Goal: Task Accomplishment & Management: Manage account settings

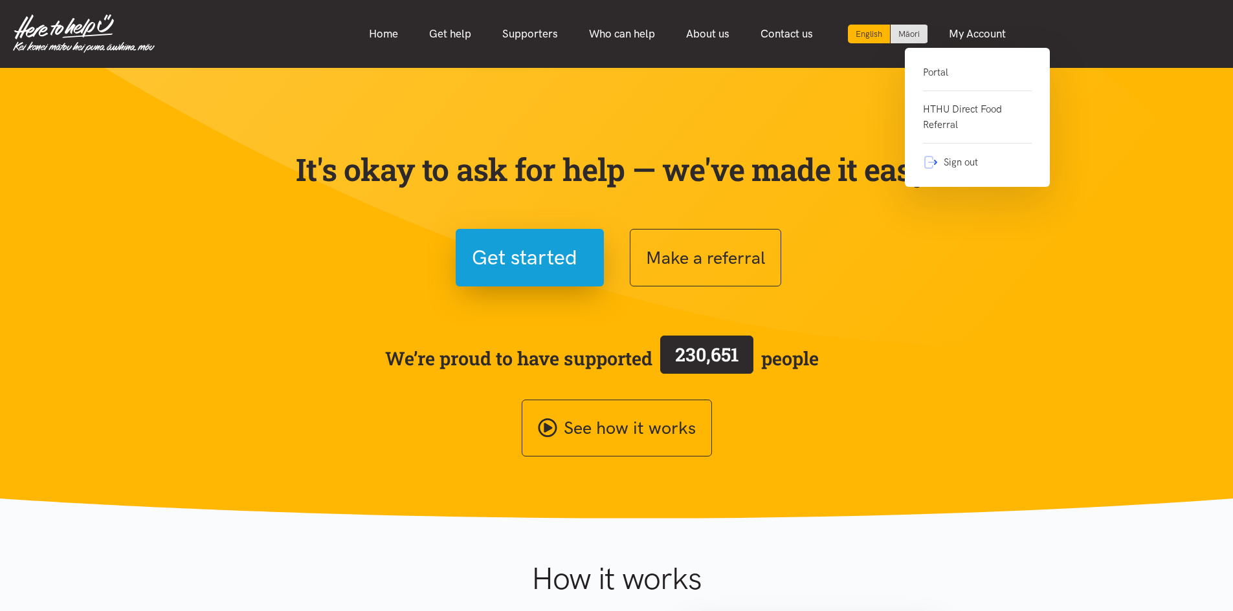
click at [947, 69] on link "Portal" at bounding box center [977, 78] width 109 height 27
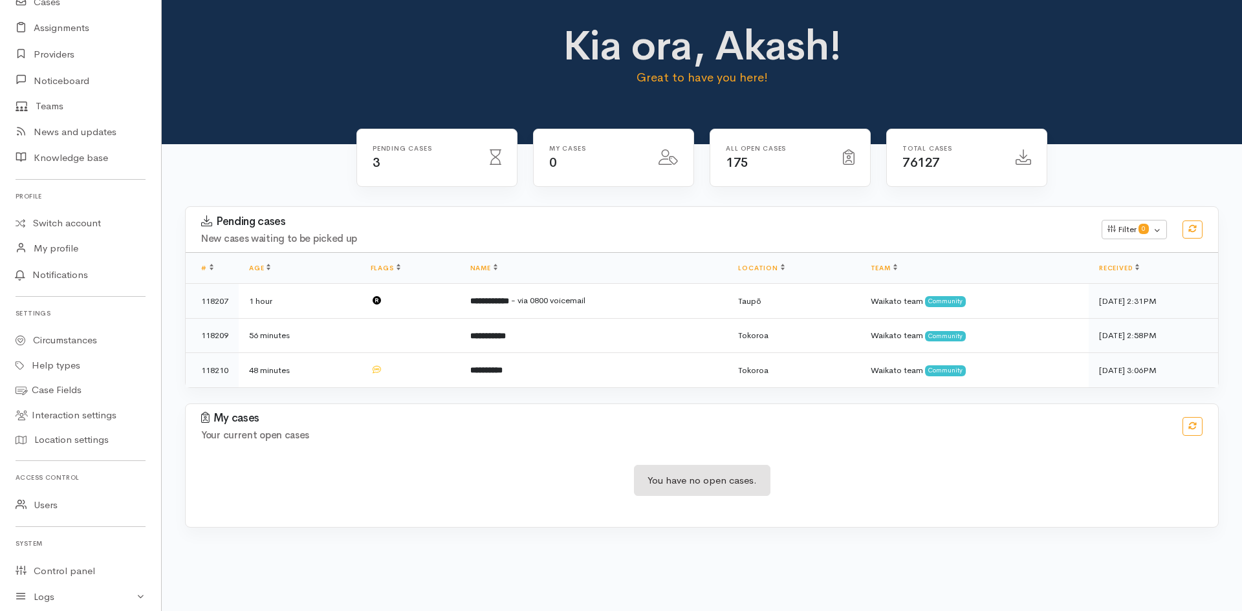
scroll to position [204, 0]
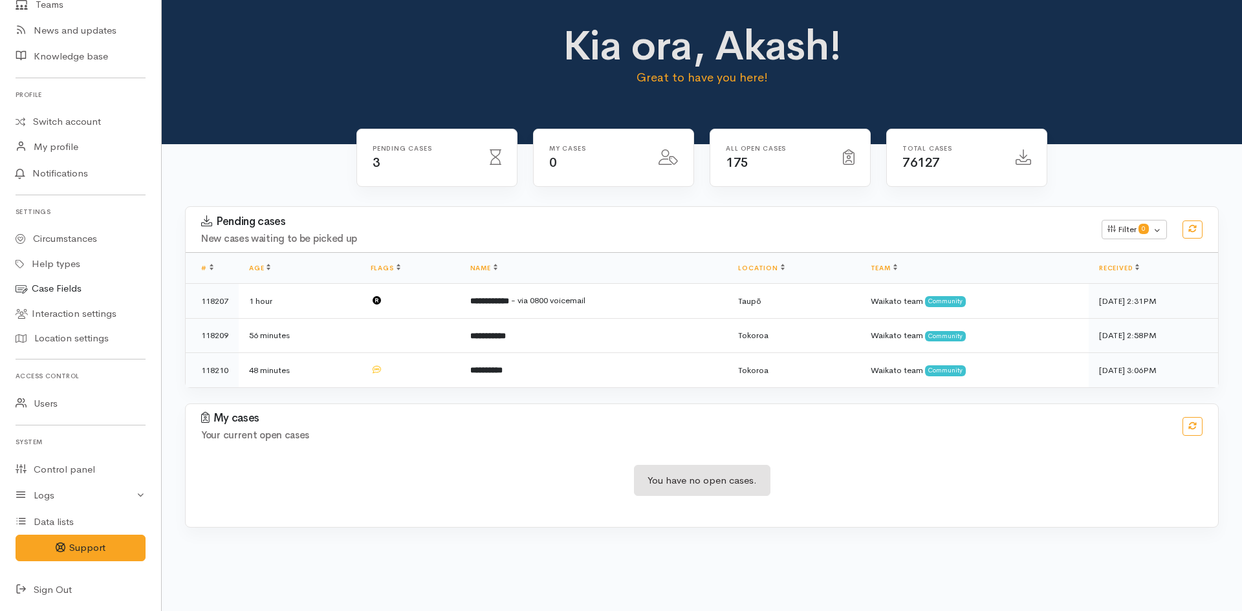
click at [83, 282] on link "Case Fields" at bounding box center [80, 288] width 161 height 25
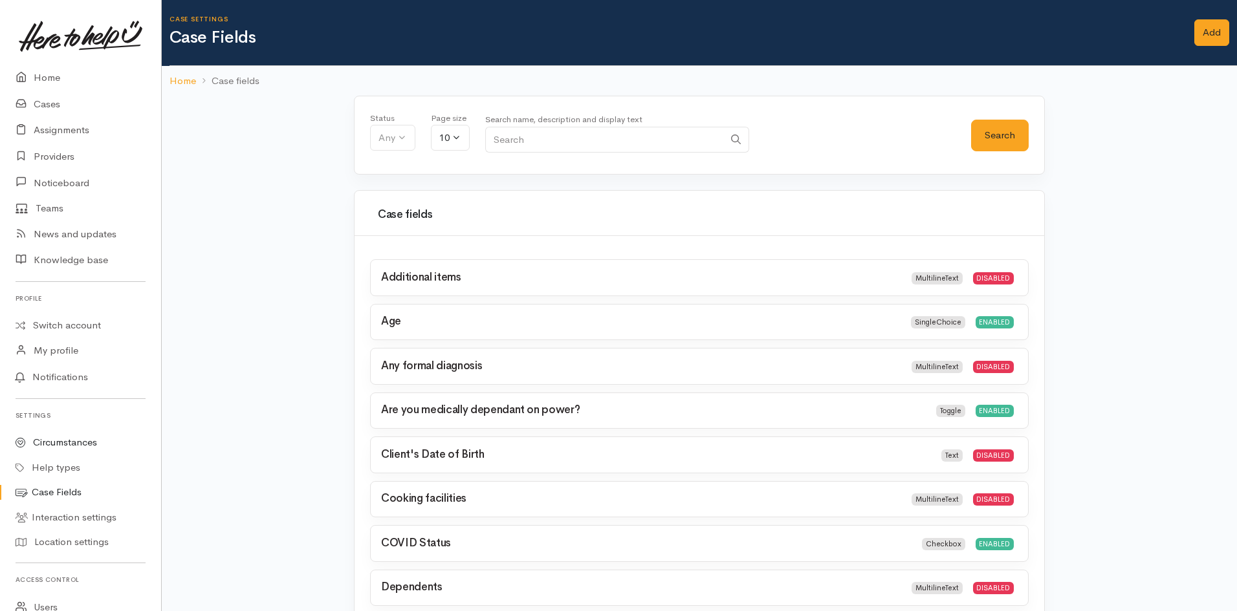
click at [85, 445] on link "Circumstances" at bounding box center [80, 442] width 161 height 25
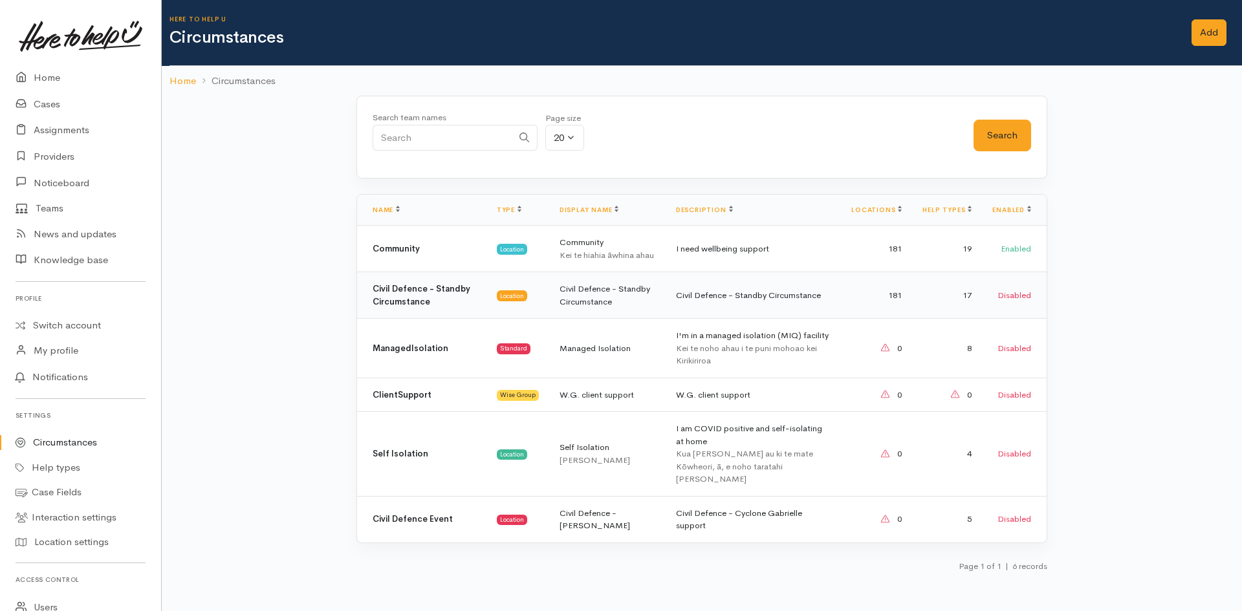
click at [637, 303] on td "Civil Defence - Standby Circumstance" at bounding box center [607, 295] width 116 height 47
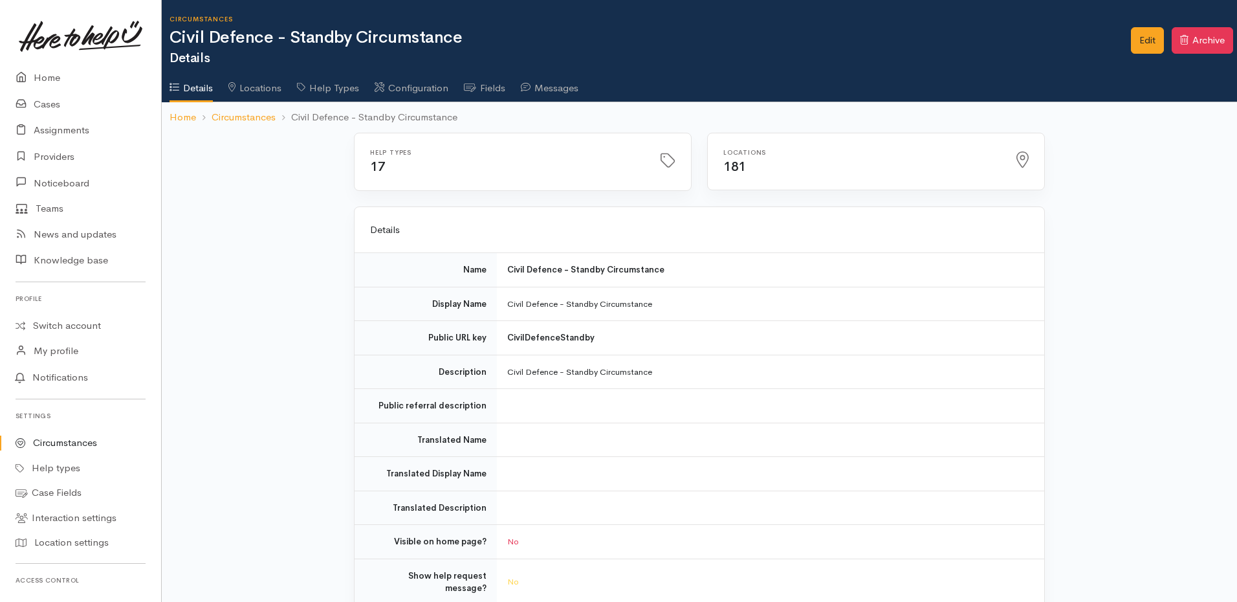
click at [487, 87] on link "Fields" at bounding box center [484, 83] width 41 height 36
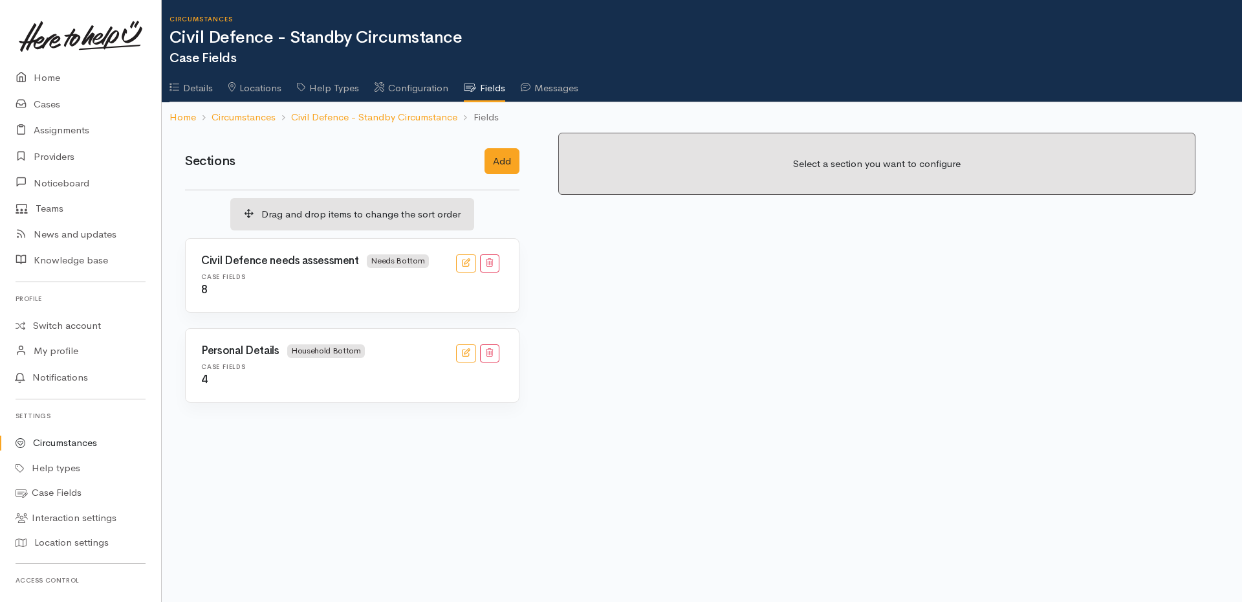
click at [297, 267] on h3 "Civil Defence needs assessment Needs Bottom" at bounding box center [315, 261] width 228 height 14
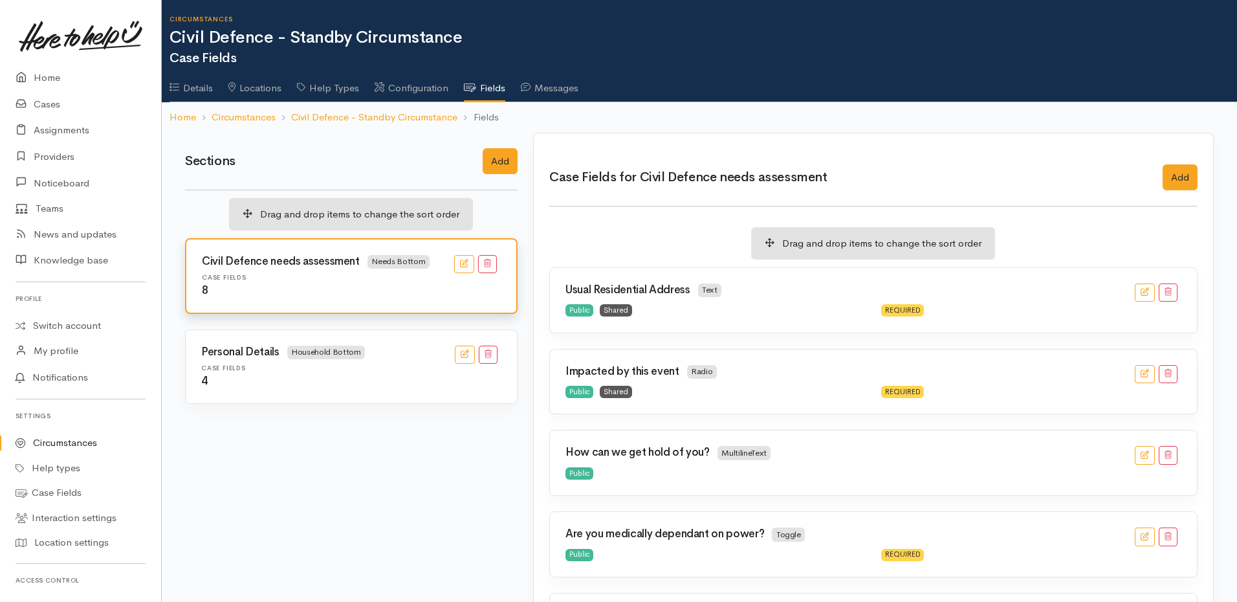
click at [291, 374] on div "Case Fields 4" at bounding box center [351, 375] width 316 height 23
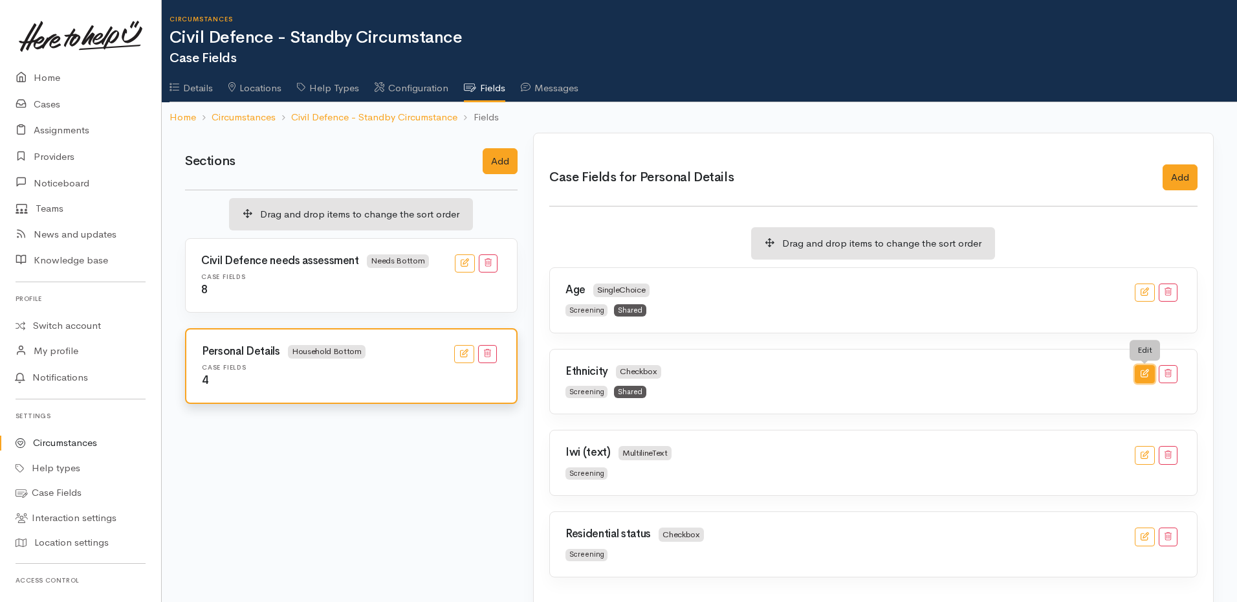
click at [1141, 373] on icon "button" at bounding box center [1145, 373] width 8 height 8
checkbox input "true"
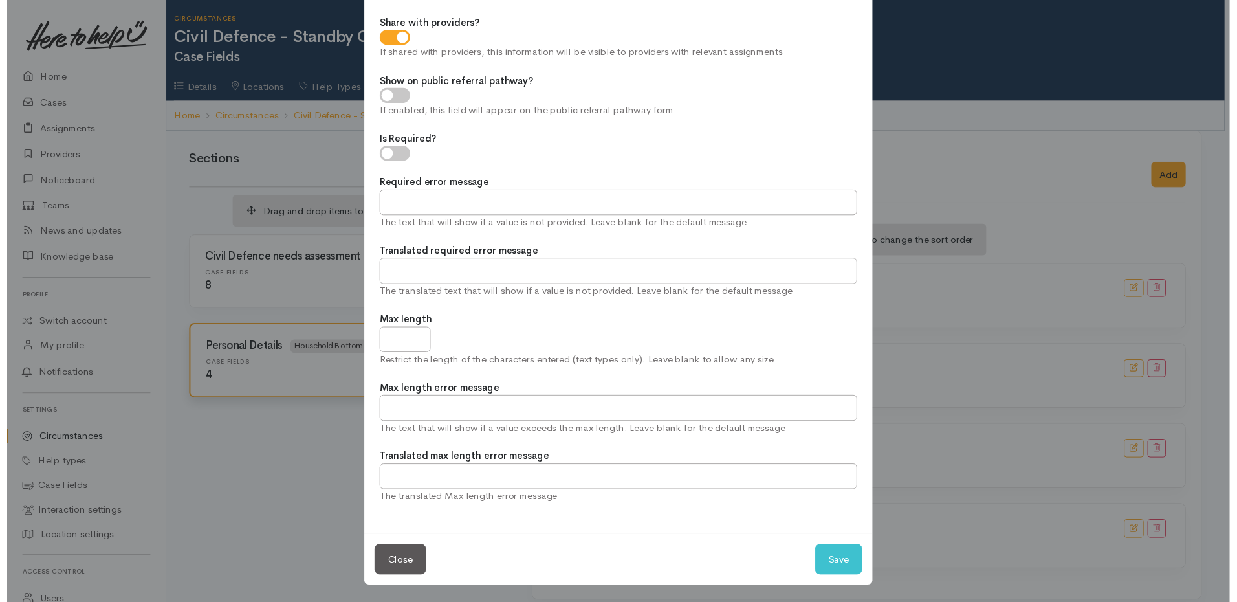
scroll to position [219, 0]
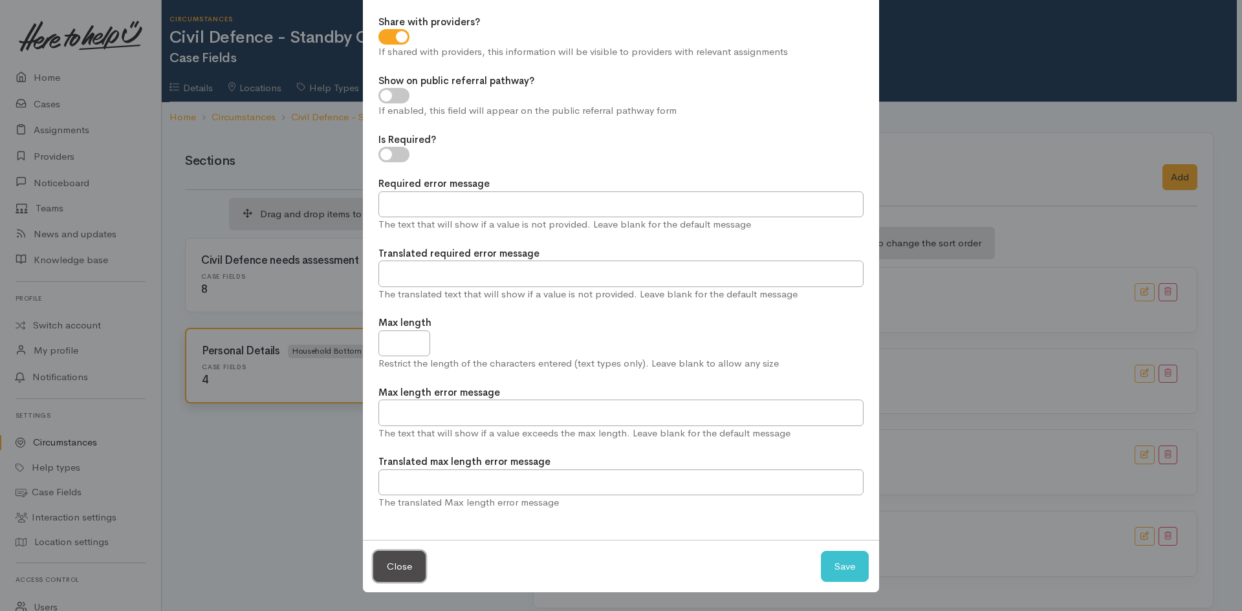
click at [389, 567] on button "Close" at bounding box center [399, 567] width 52 height 32
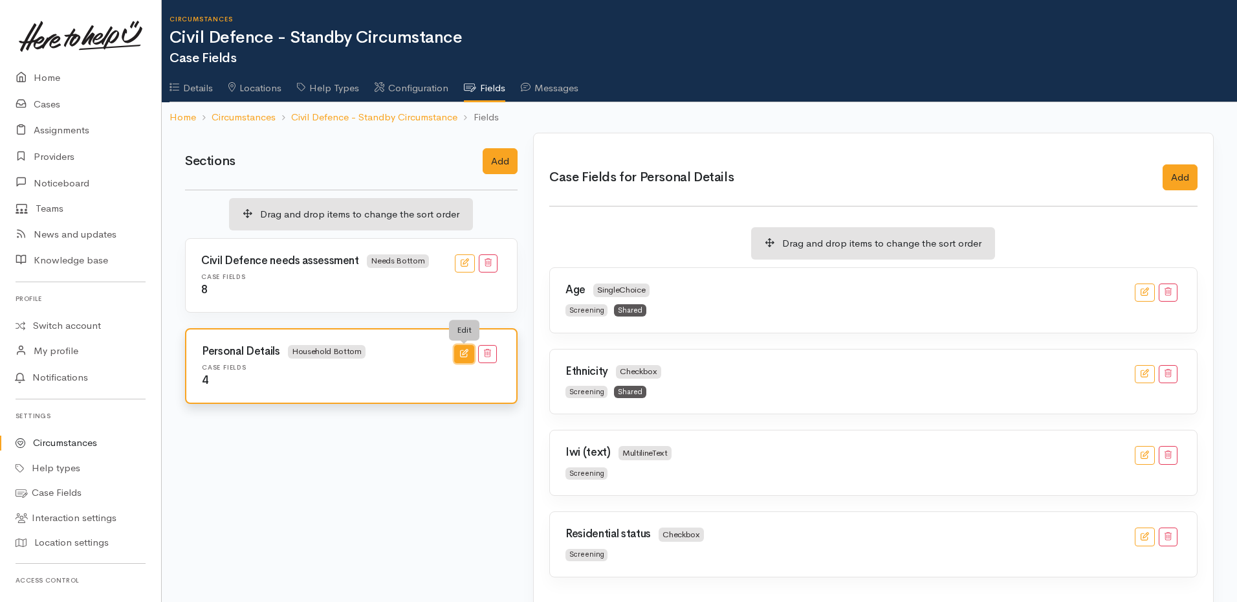
click at [472, 351] on button "button" at bounding box center [464, 354] width 20 height 19
type input "Personal Details"
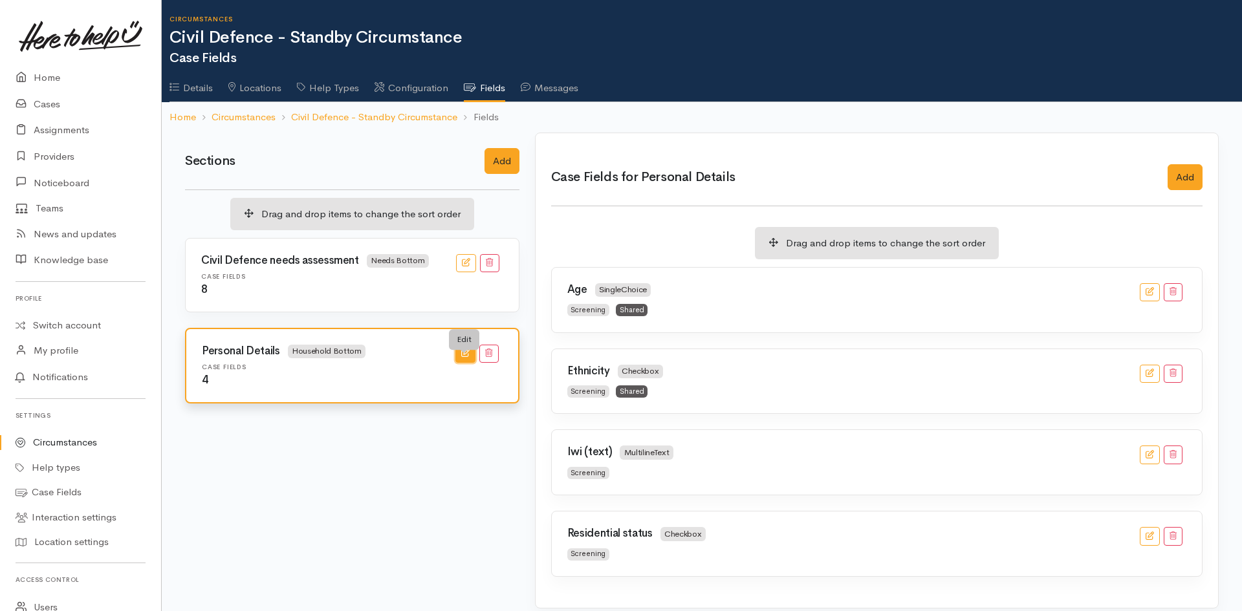
select select
select select "3"
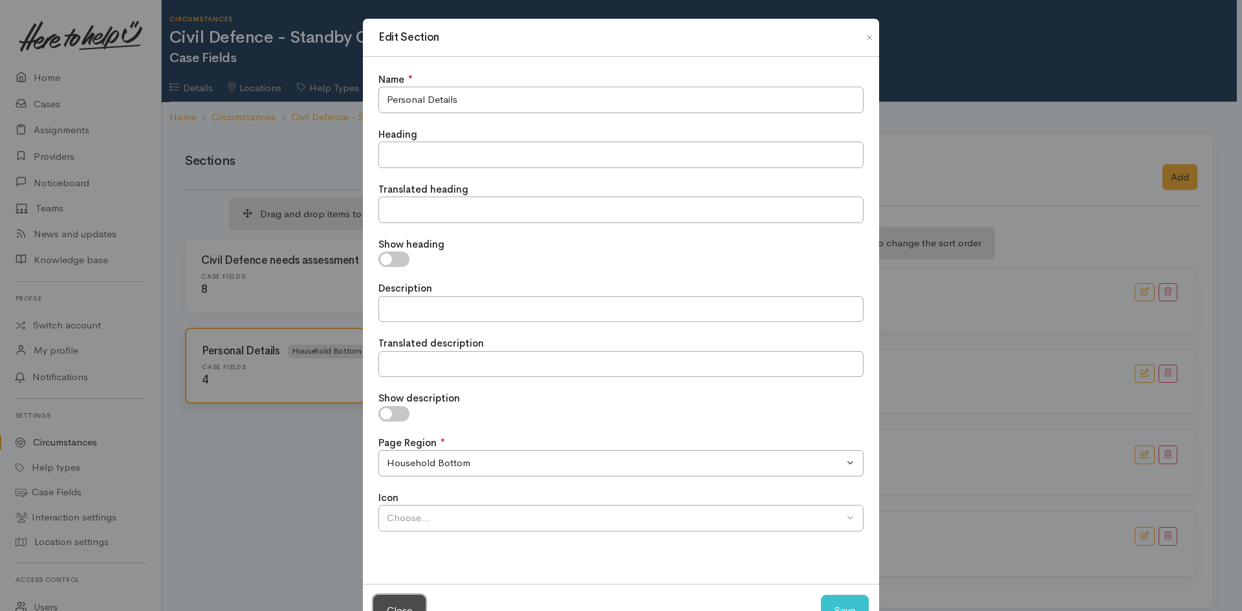
click at [399, 599] on button "Close" at bounding box center [399, 611] width 52 height 32
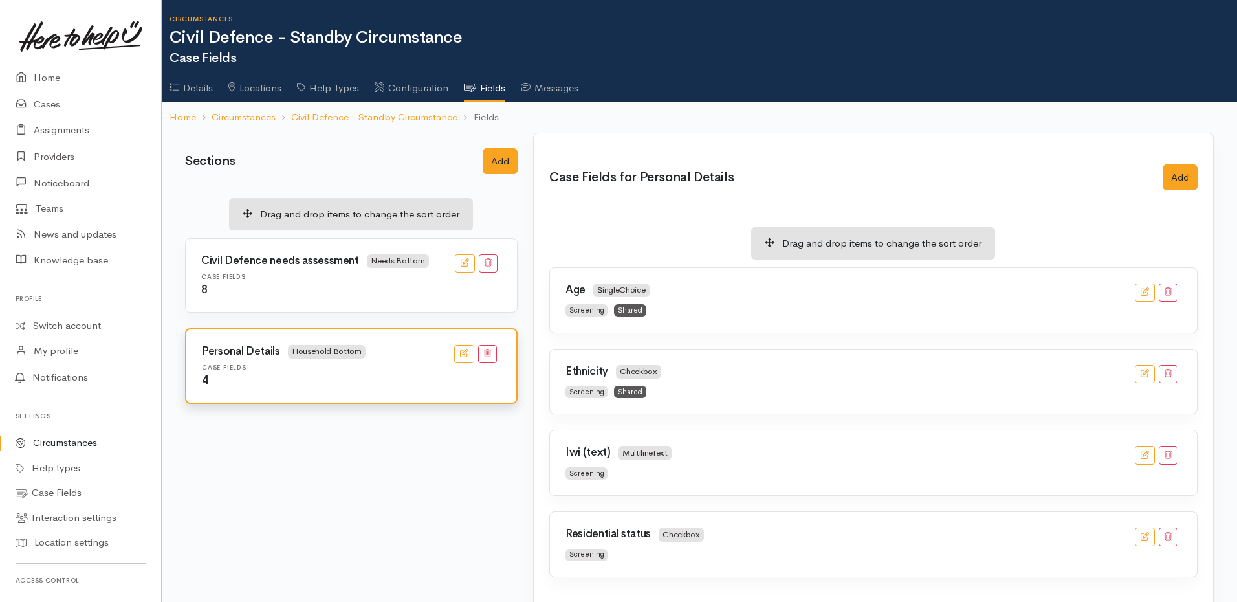
click at [331, 280] on h6 "Case Fields" at bounding box center [351, 276] width 300 height 7
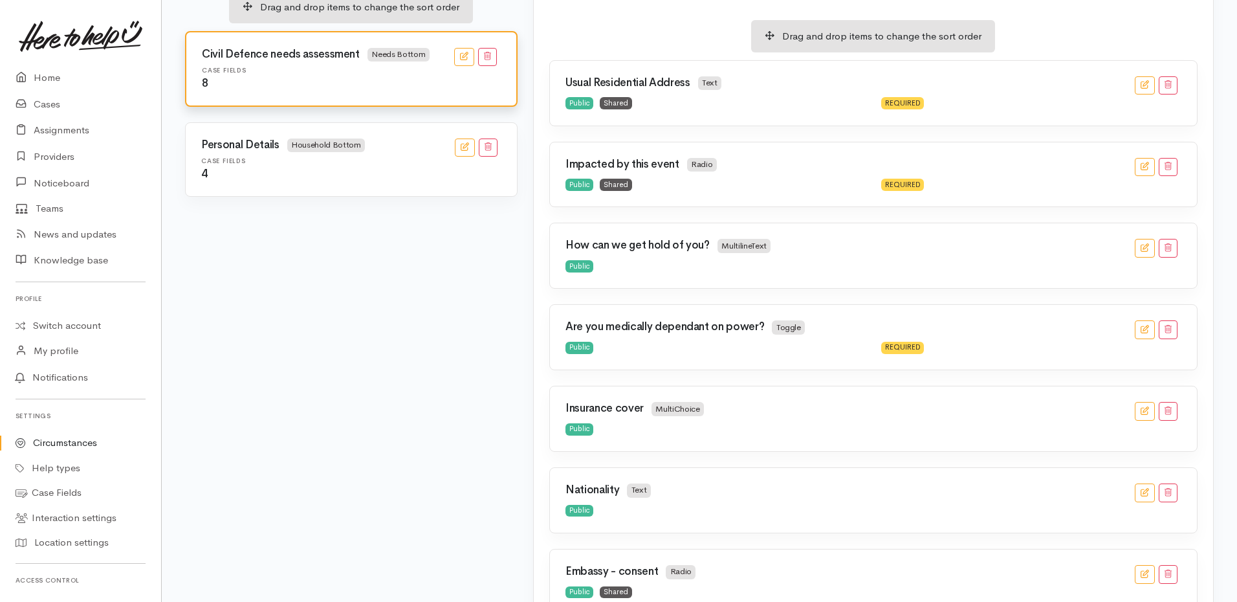
scroll to position [90, 0]
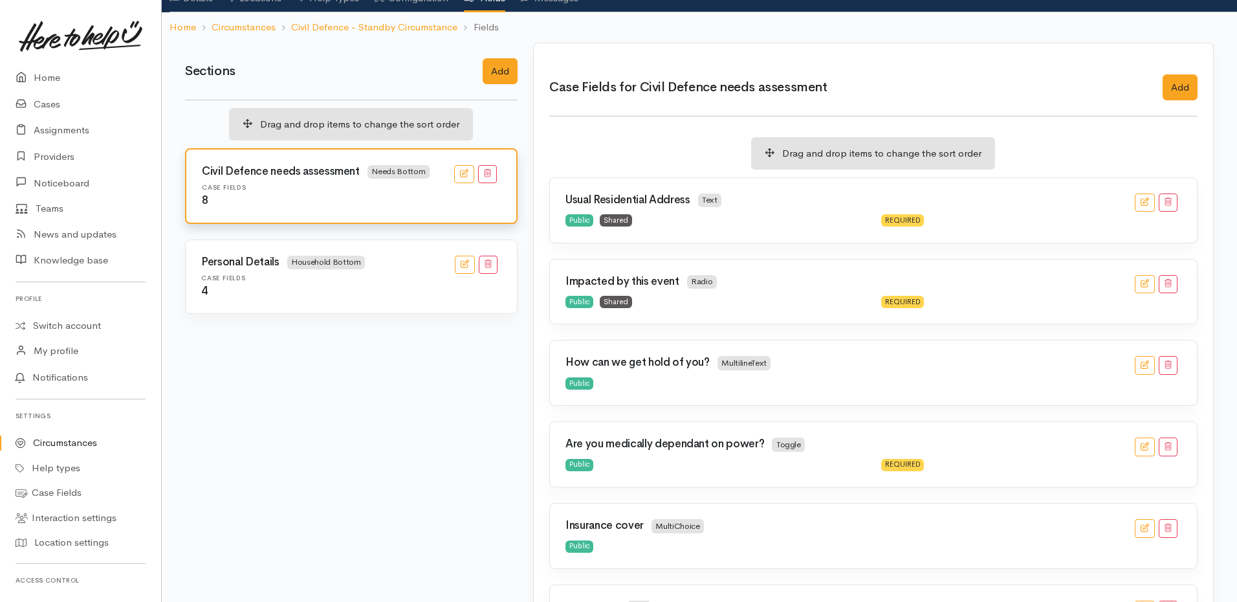
click at [290, 269] on h3 "Personal Details Household Bottom" at bounding box center [283, 263] width 164 height 14
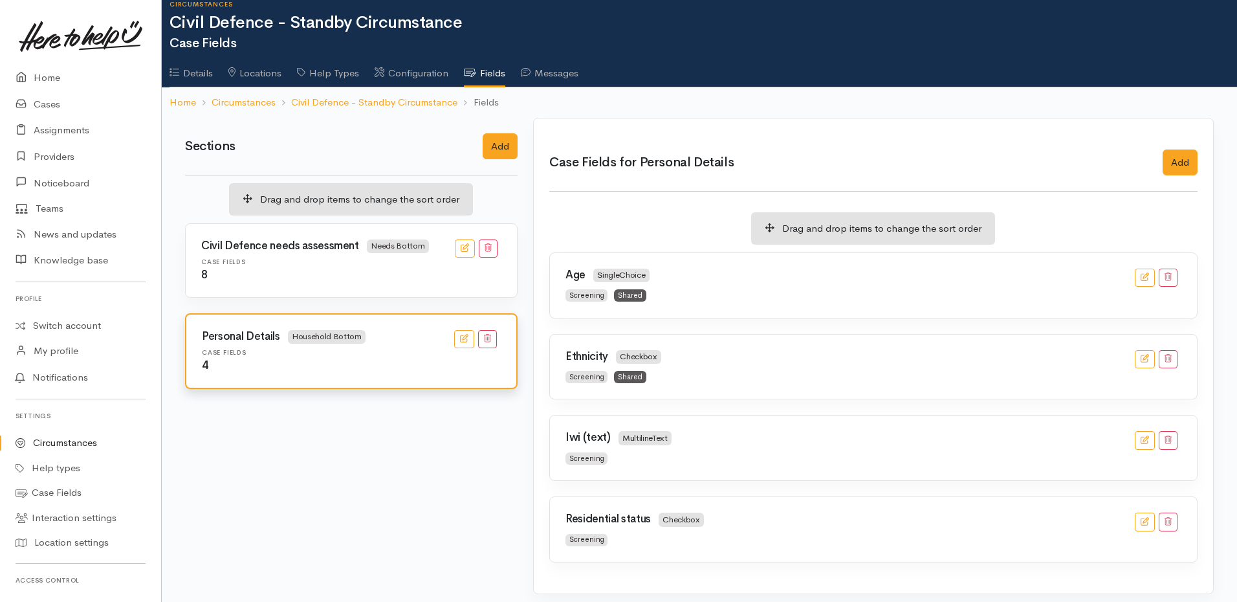
scroll to position [23, 0]
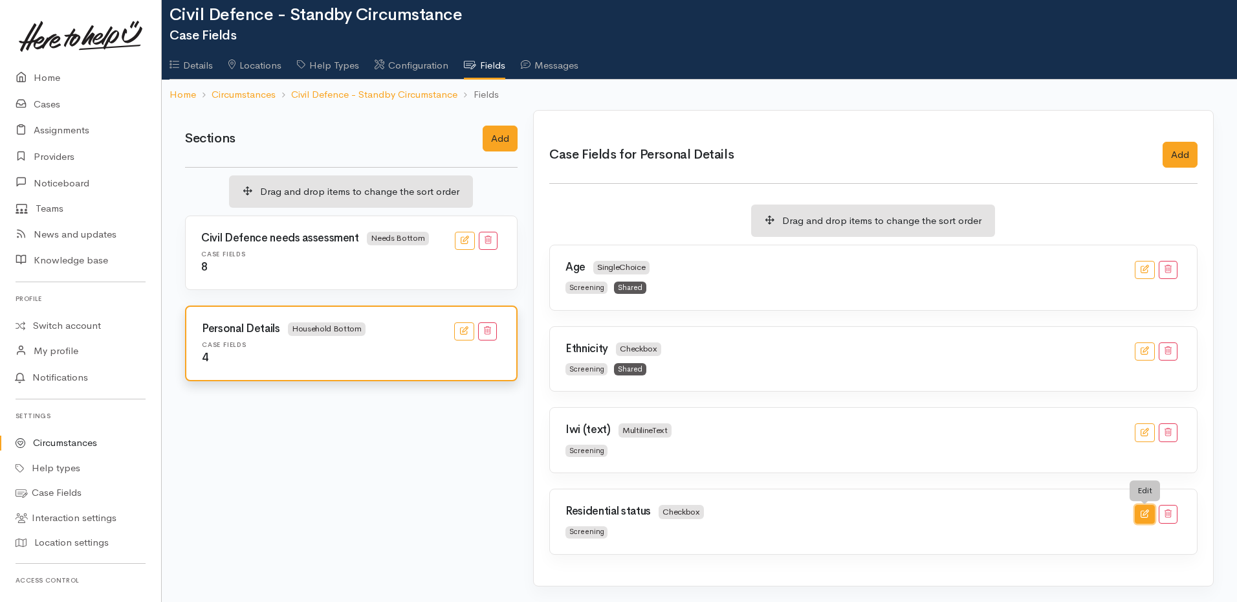
click at [1151, 515] on button "button" at bounding box center [1145, 514] width 20 height 19
checkbox input "true"
checkbox input "false"
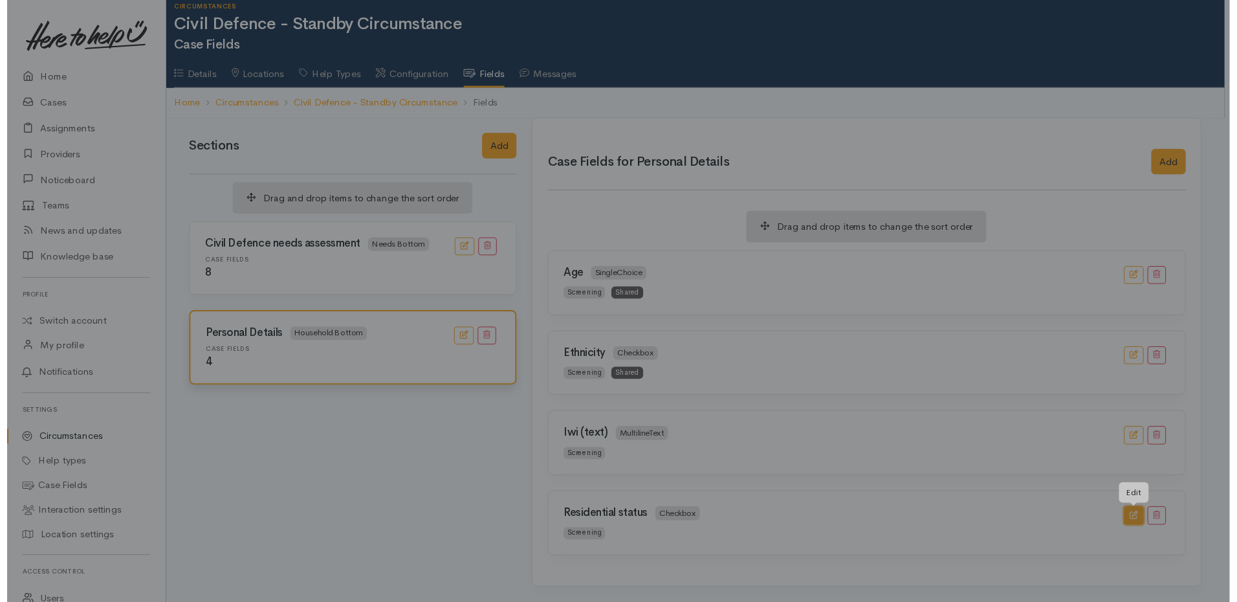
scroll to position [0, 0]
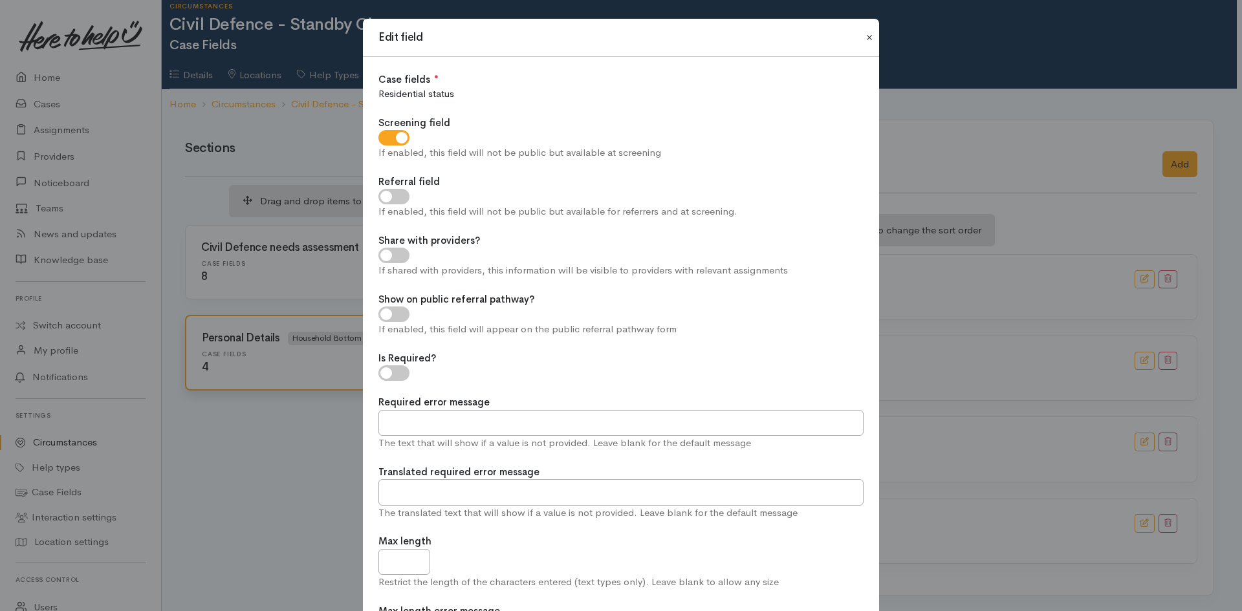
click at [872, 37] on button "Close" at bounding box center [869, 38] width 21 height 16
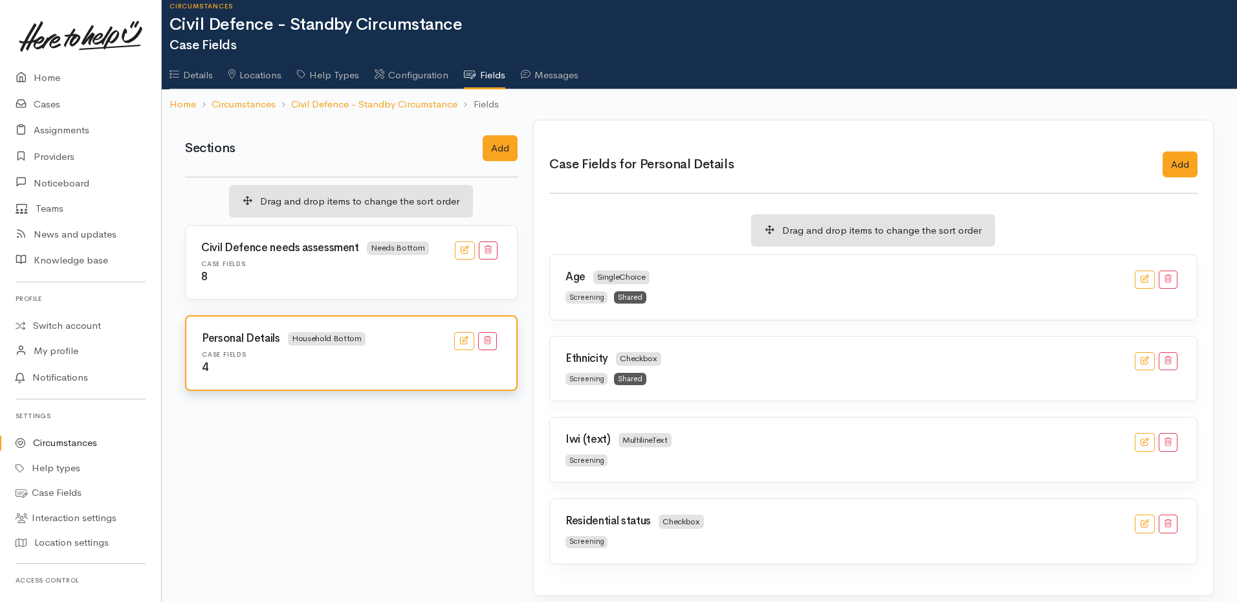
click at [84, 436] on link "Circumstances" at bounding box center [80, 442] width 161 height 25
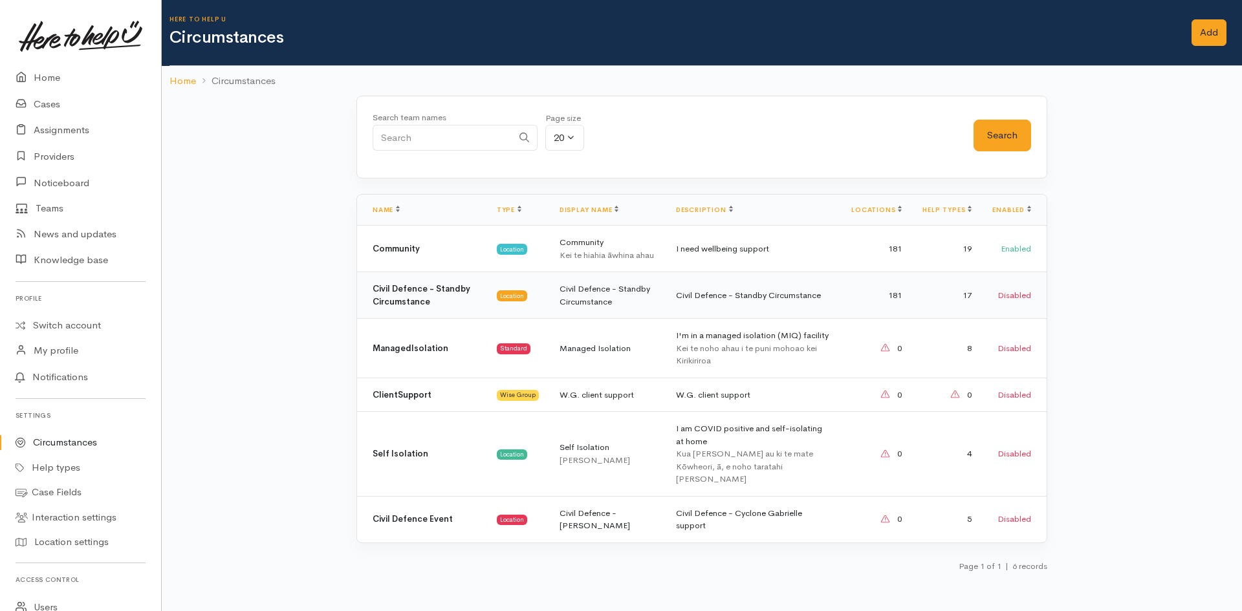
click at [604, 296] on td "Civil Defence - Standby Circumstance" at bounding box center [607, 295] width 116 height 47
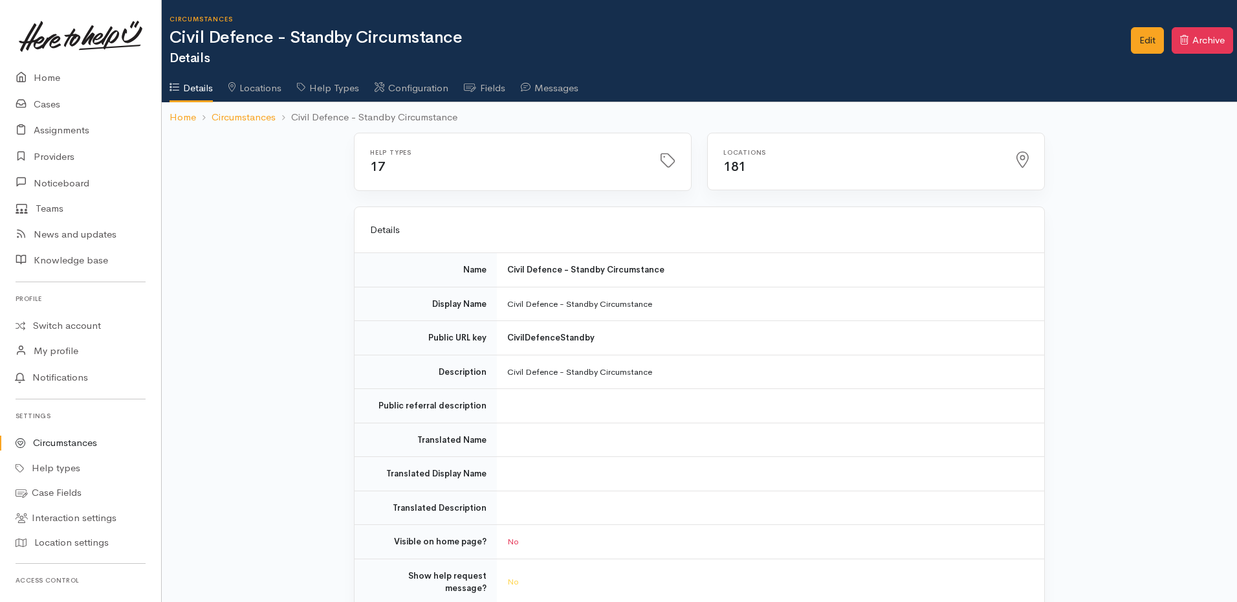
click at [476, 83] on icon at bounding box center [470, 87] width 12 height 10
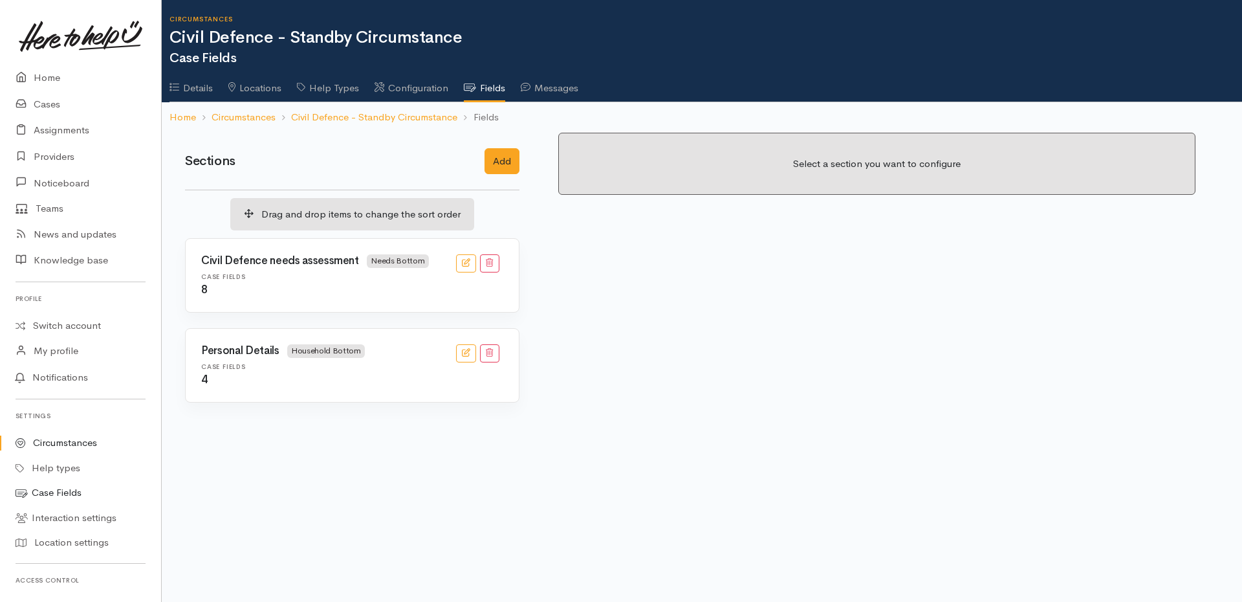
click at [62, 498] on link "Case Fields" at bounding box center [80, 492] width 161 height 25
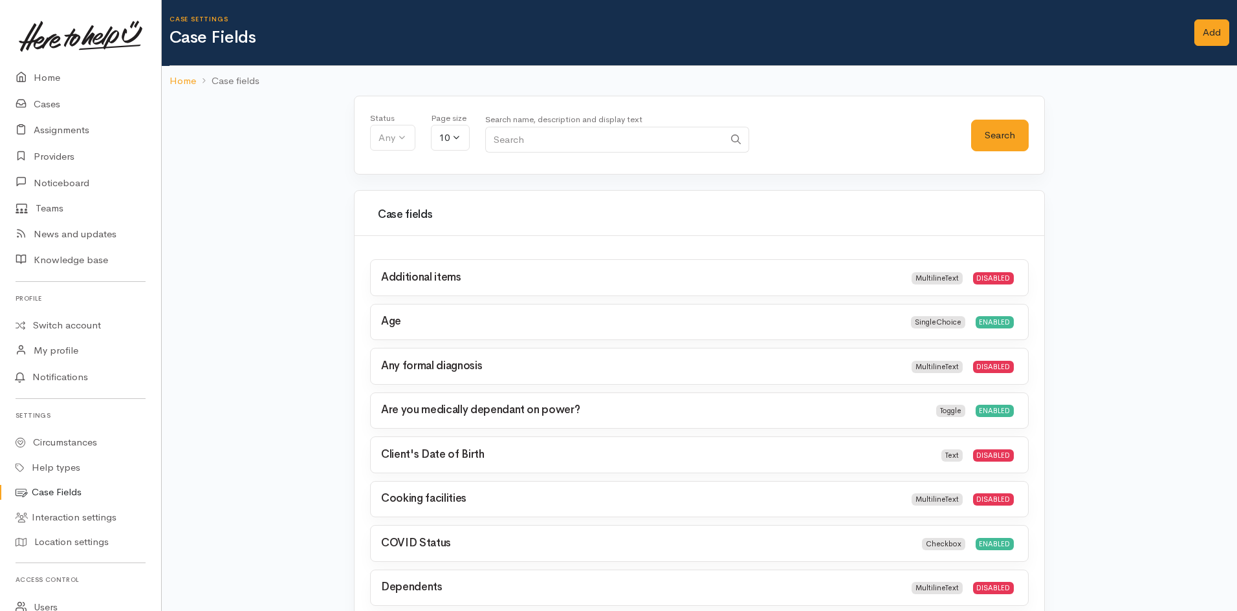
click at [443, 321] on h3 "Age" at bounding box center [636, 322] width 511 height 12
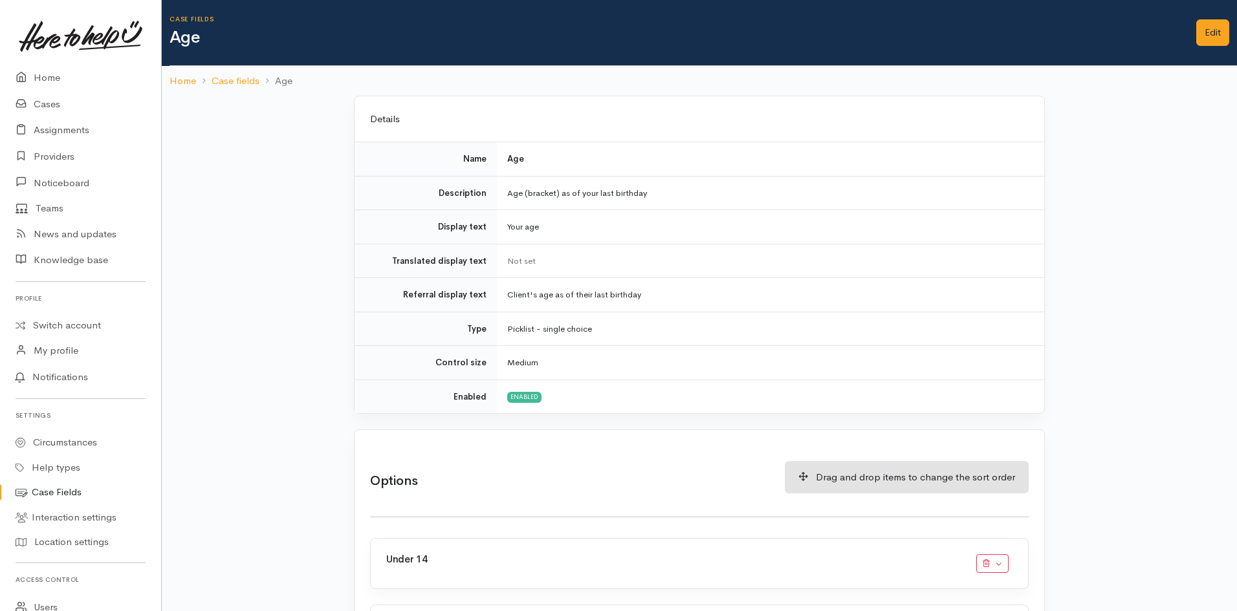
click at [558, 193] on td "Age (bracket) as of your last birthday" at bounding box center [770, 193] width 547 height 34
click at [530, 230] on td "Your age" at bounding box center [770, 227] width 547 height 34
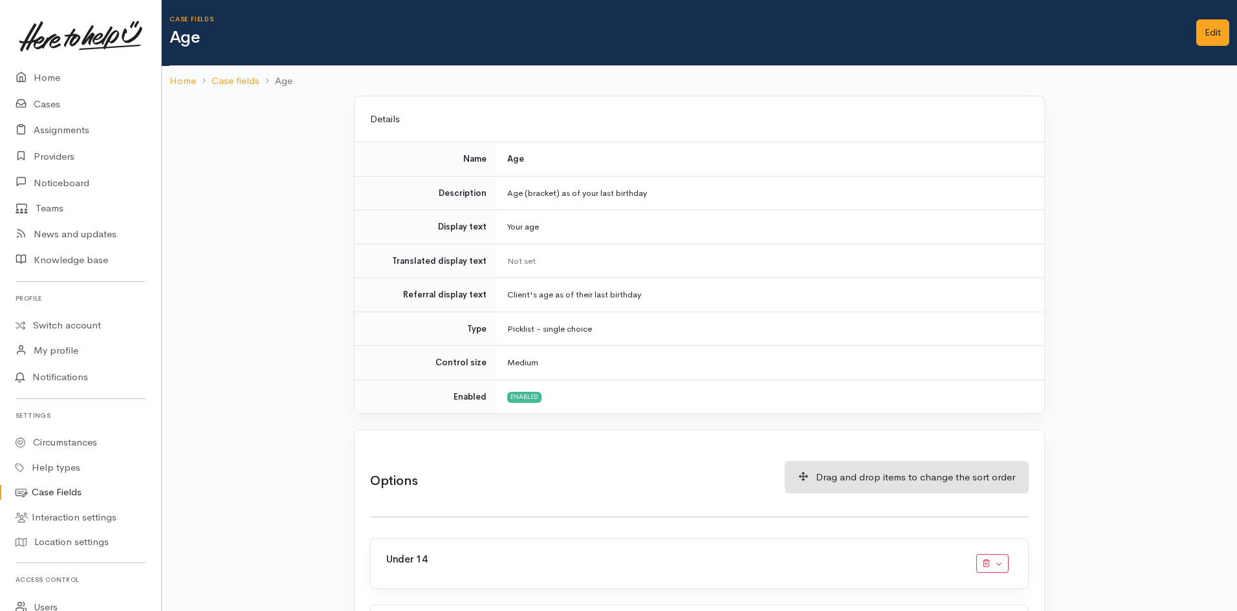
click at [530, 230] on td "Your age" at bounding box center [770, 227] width 547 height 34
copy tbody "Your age"
click at [584, 298] on td "Client's age as of their last birthday" at bounding box center [770, 295] width 547 height 34
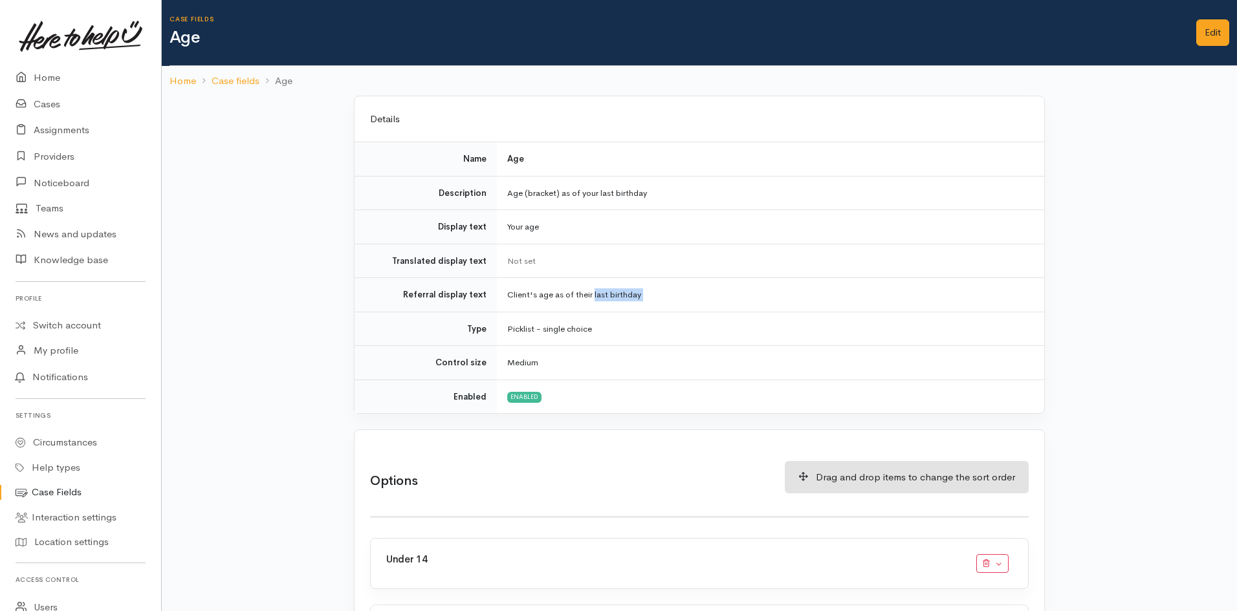
copy tbody "Client's age as of their last birthday"
click at [571, 190] on td "Age (bracket) as of your last birthday" at bounding box center [770, 193] width 547 height 34
copy tbody "Age (bracket) as of your last birthday"
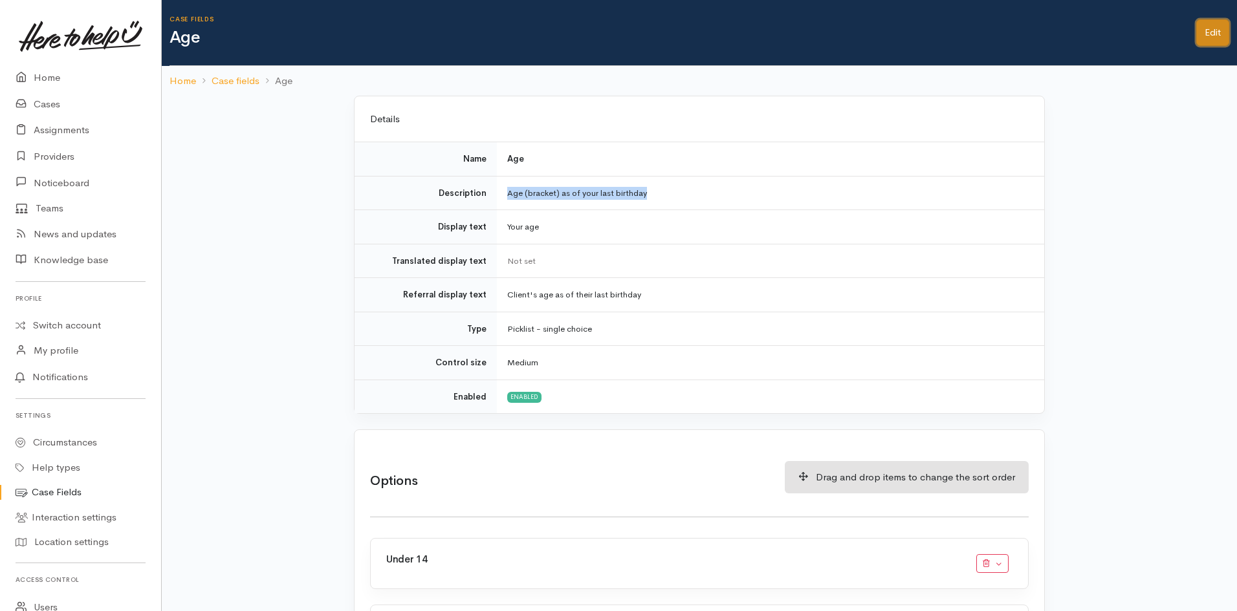
click at [1210, 39] on link "Edit" at bounding box center [1212, 32] width 33 height 27
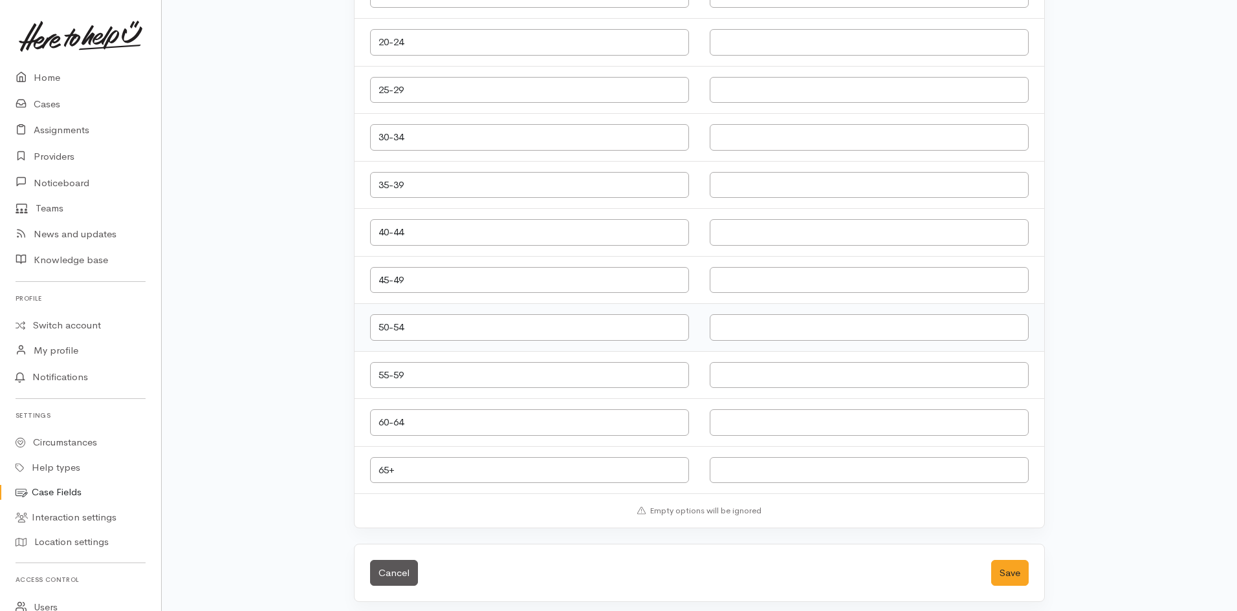
scroll to position [1042, 0]
click at [399, 563] on link "Cancel" at bounding box center [394, 567] width 48 height 27
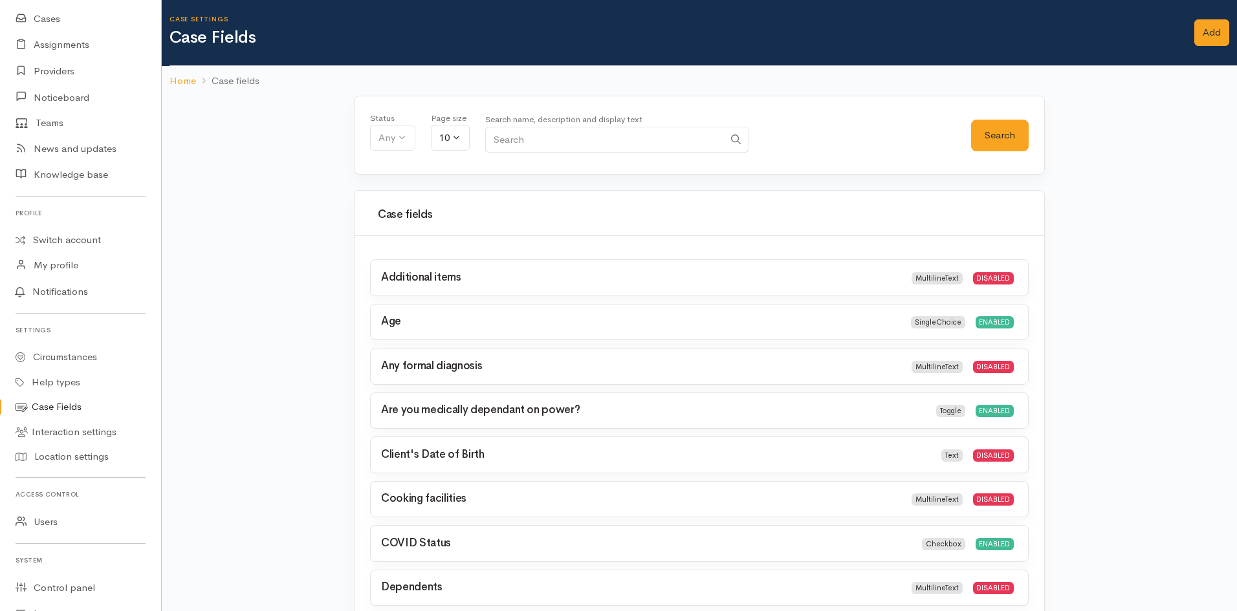
scroll to position [194, 0]
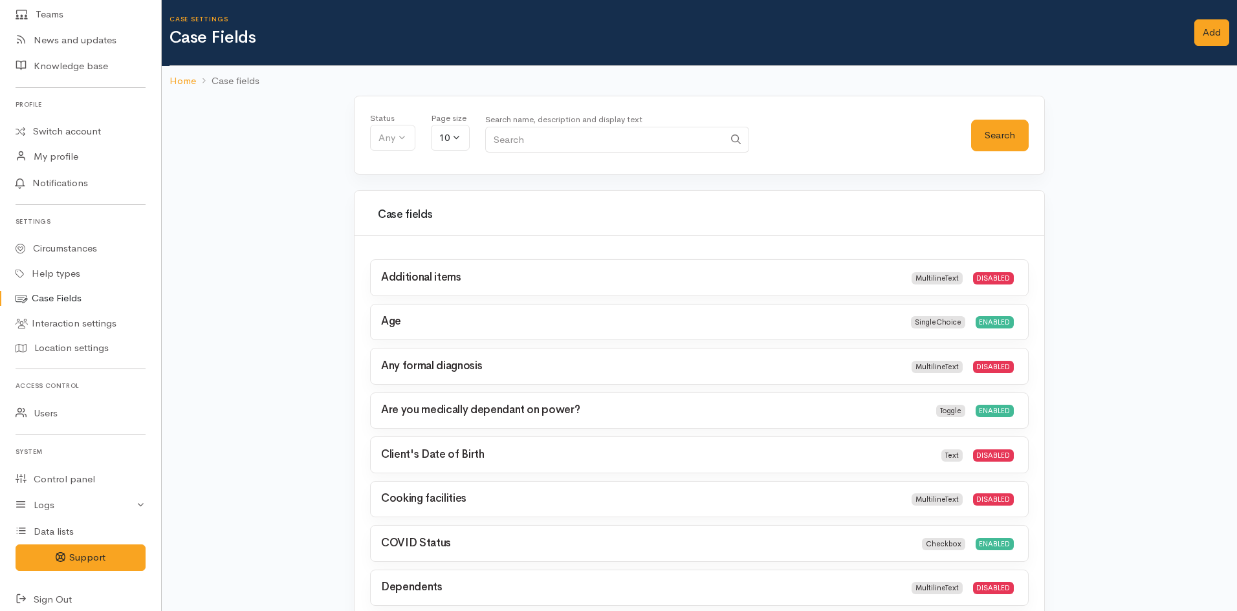
click at [60, 292] on link "Case Fields" at bounding box center [80, 298] width 161 height 25
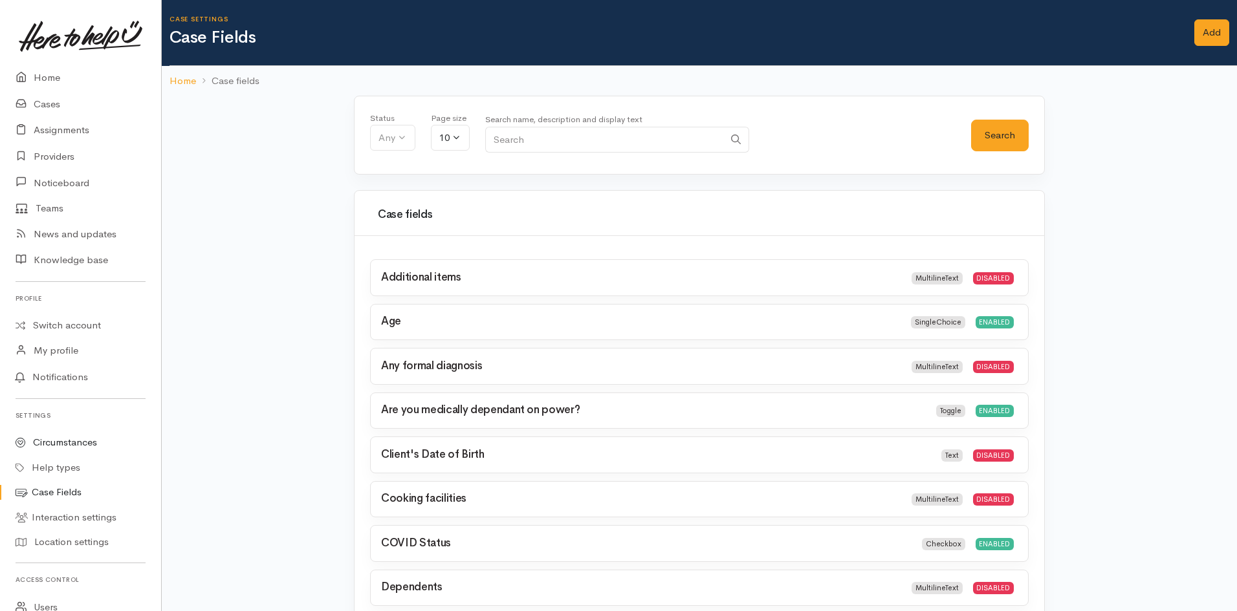
click at [72, 448] on link "Circumstances" at bounding box center [80, 442] width 161 height 25
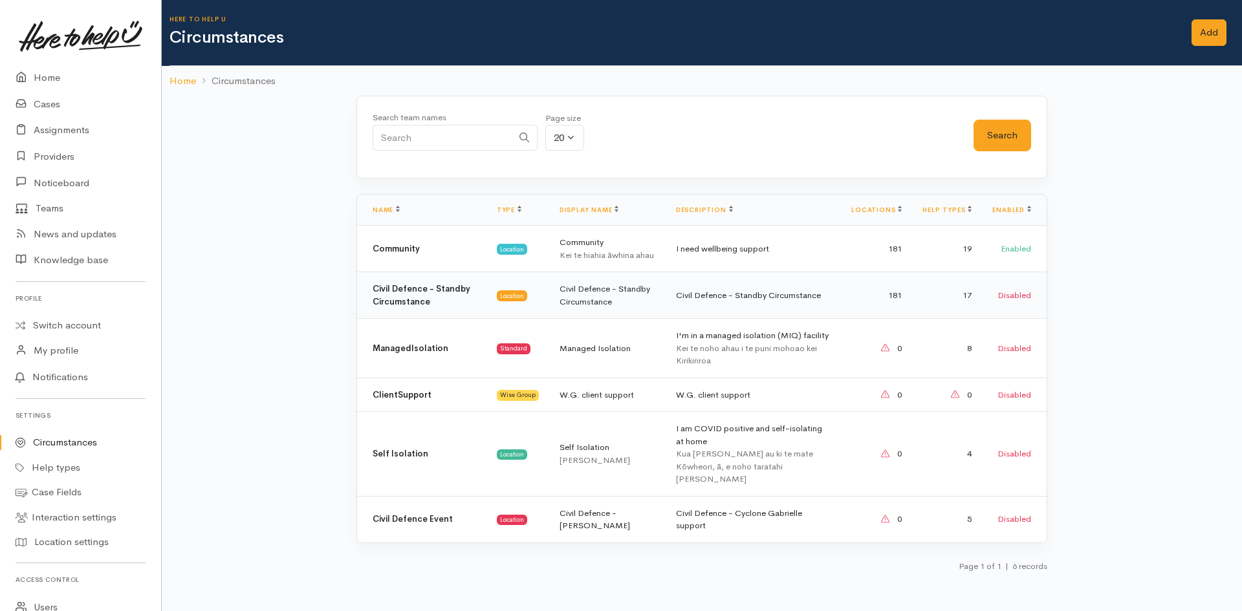
click at [597, 288] on td "Civil Defence - Standby Circumstance" at bounding box center [607, 295] width 116 height 47
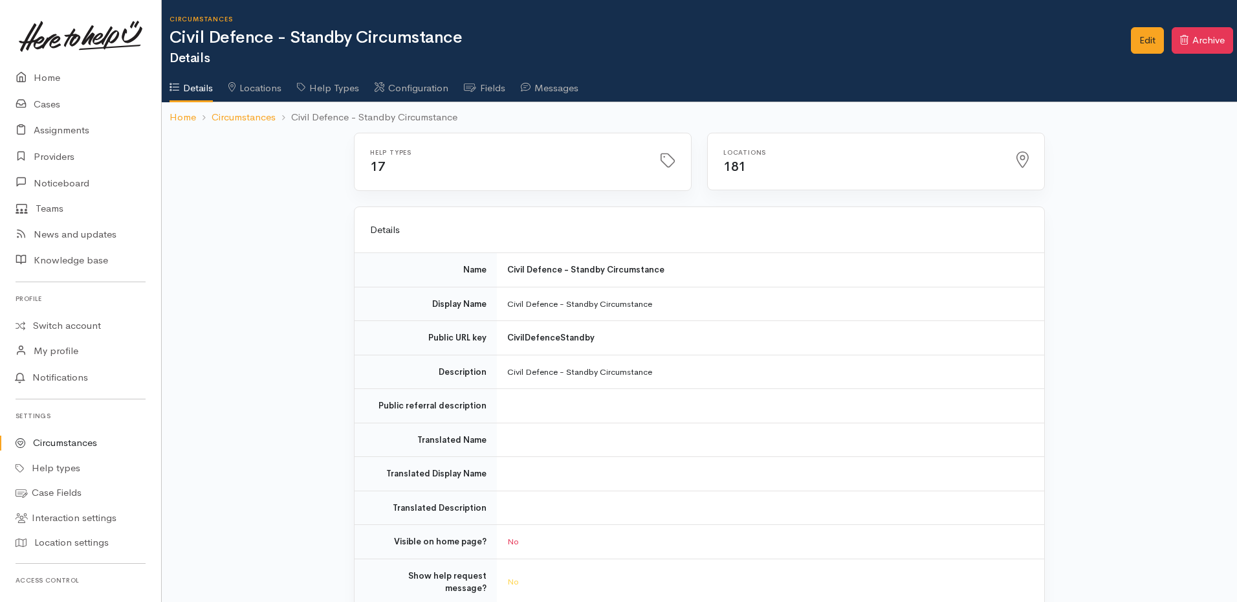
click at [505, 86] on link "Fields" at bounding box center [484, 83] width 41 height 36
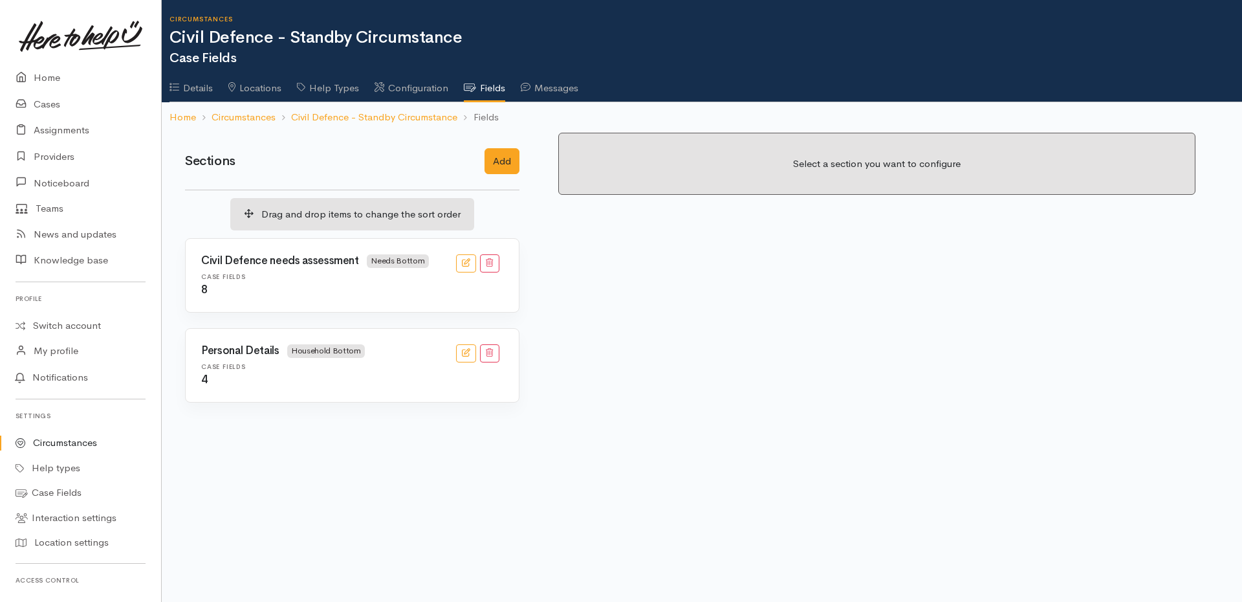
click at [340, 351] on span "Household Bottom" at bounding box center [326, 351] width 78 height 14
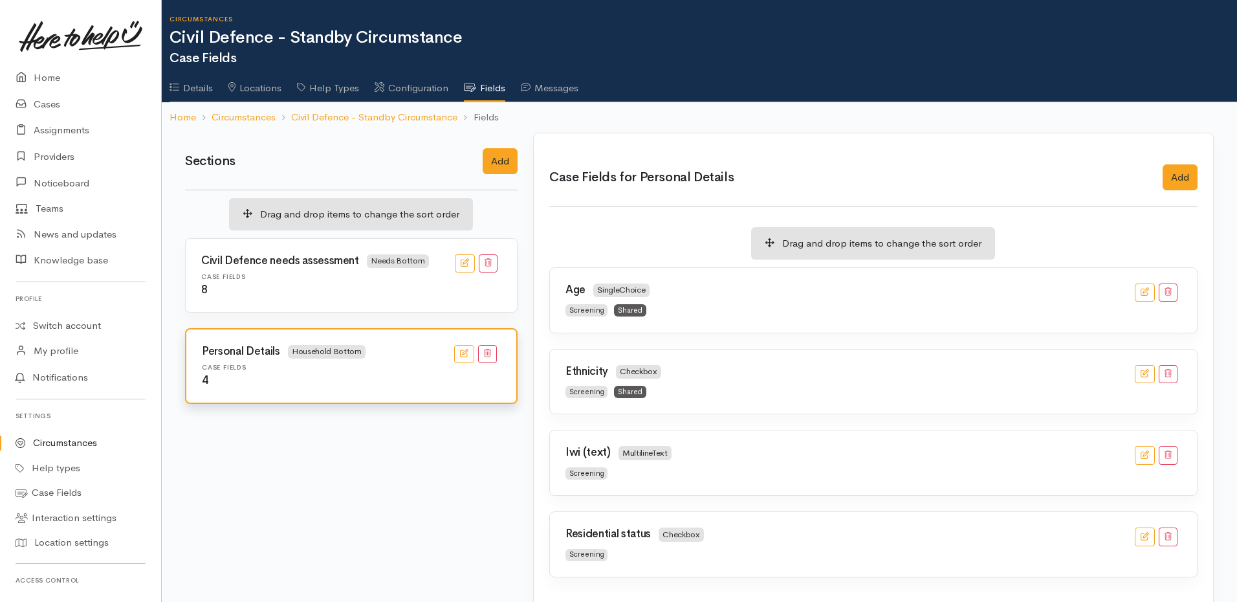
click at [716, 304] on div "Screening Shared" at bounding box center [716, 309] width 316 height 15
click at [1151, 291] on button "button" at bounding box center [1145, 292] width 20 height 19
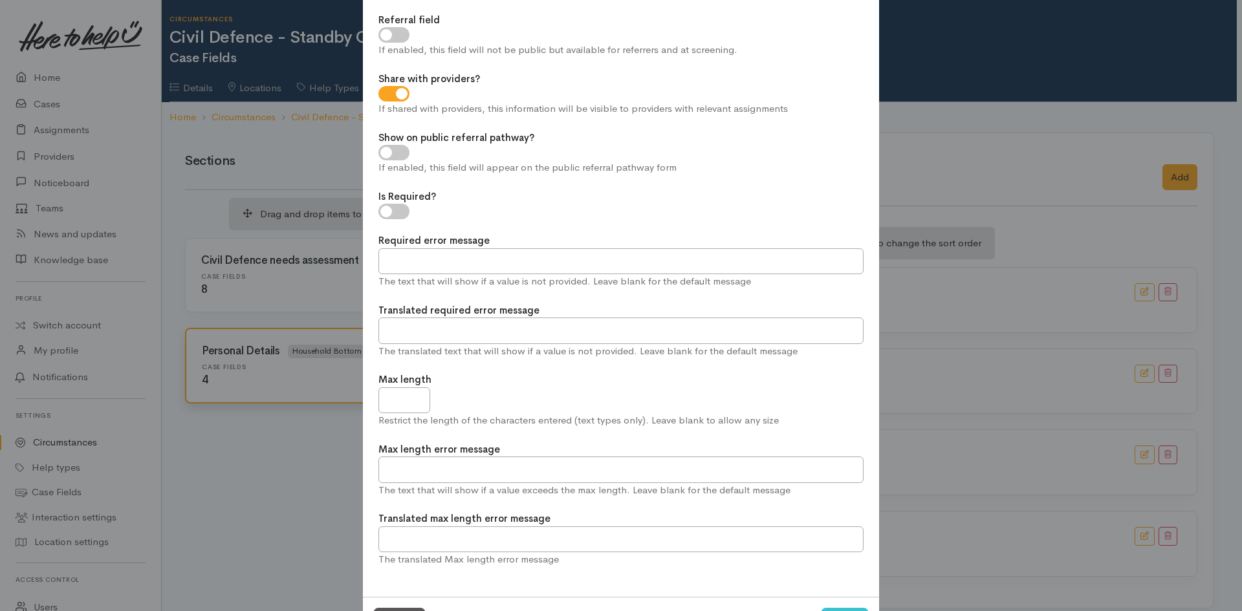
scroll to position [219, 0]
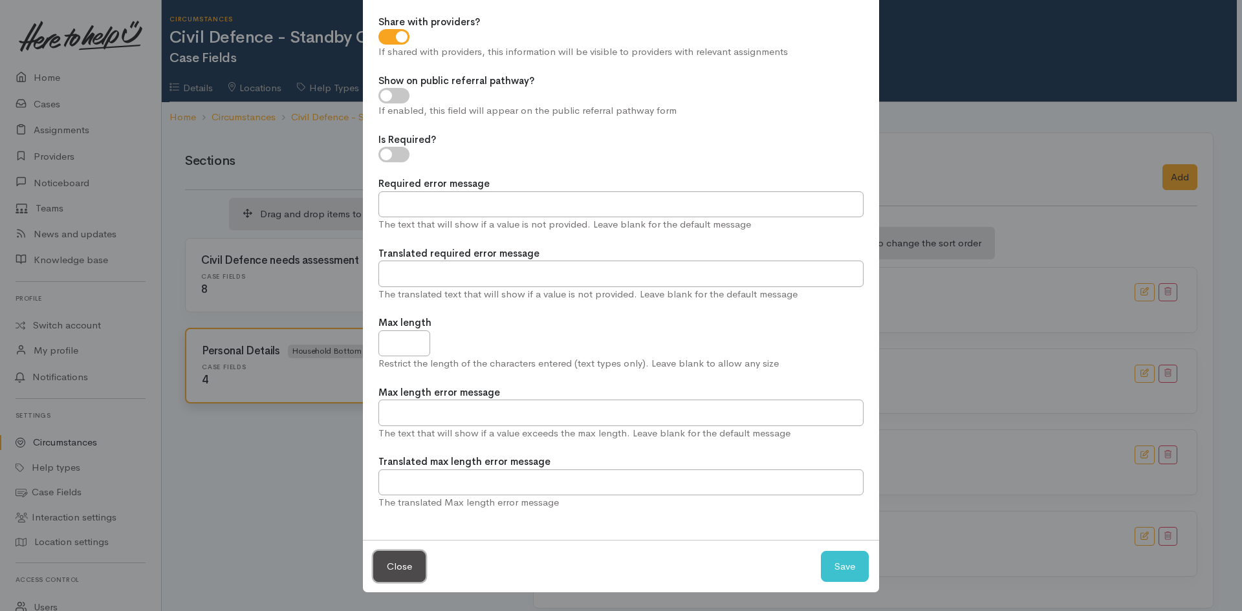
click at [398, 572] on button "Close" at bounding box center [399, 567] width 52 height 32
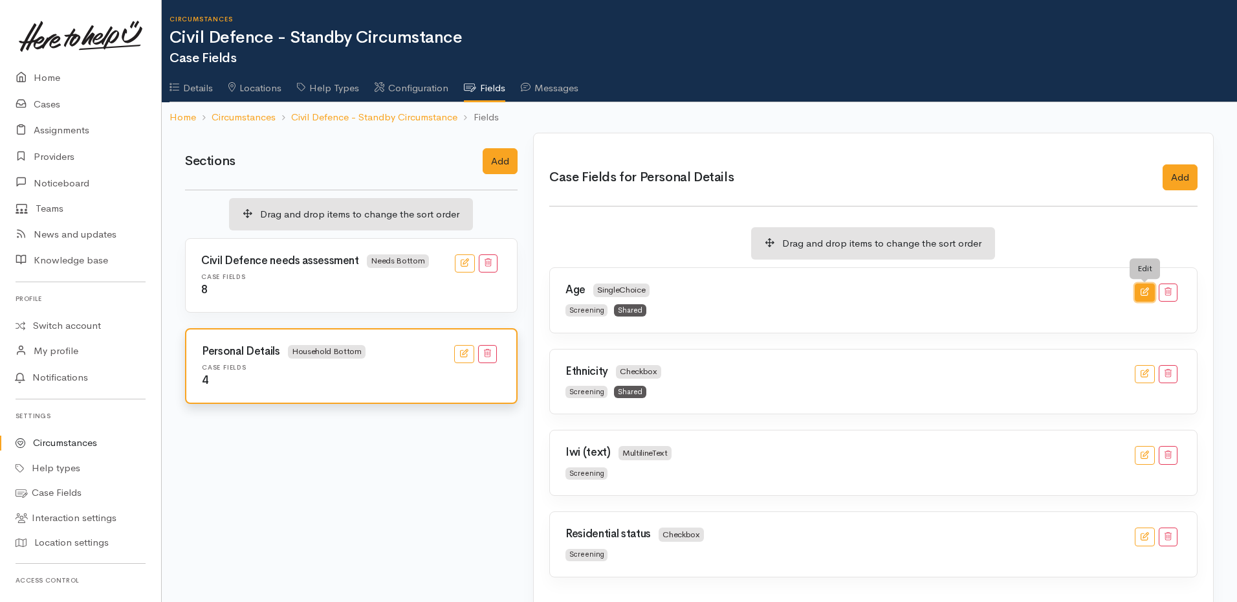
click at [1143, 298] on button "button" at bounding box center [1145, 292] width 20 height 19
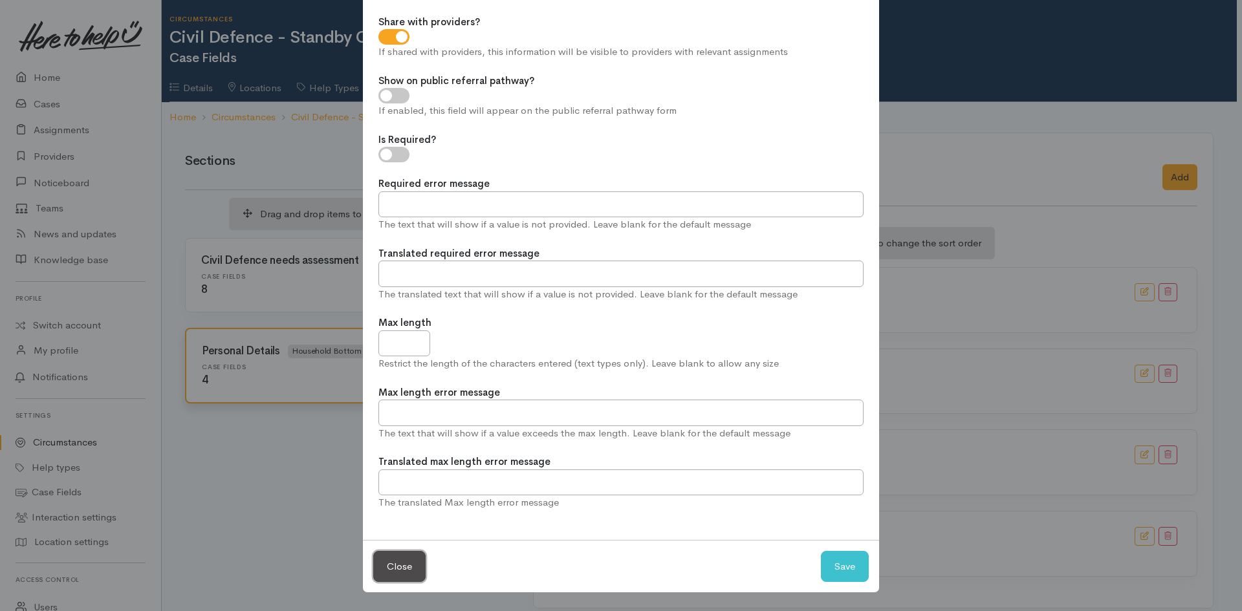
click at [393, 561] on button "Close" at bounding box center [399, 567] width 52 height 32
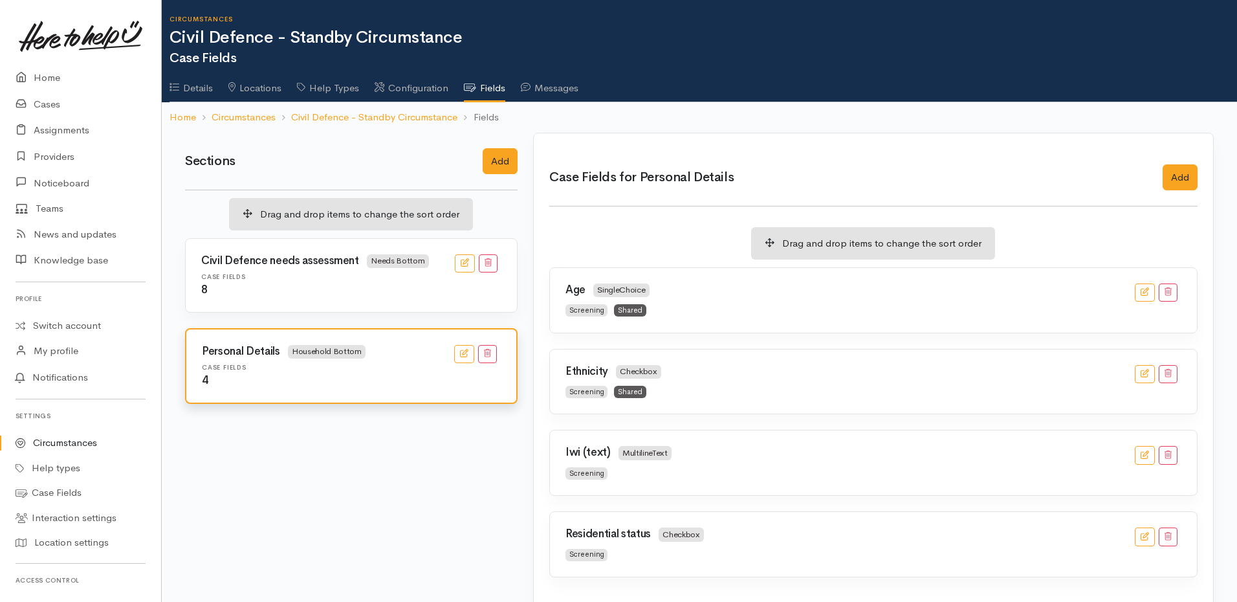
click at [380, 277] on h6 "Case Fields" at bounding box center [351, 276] width 300 height 7
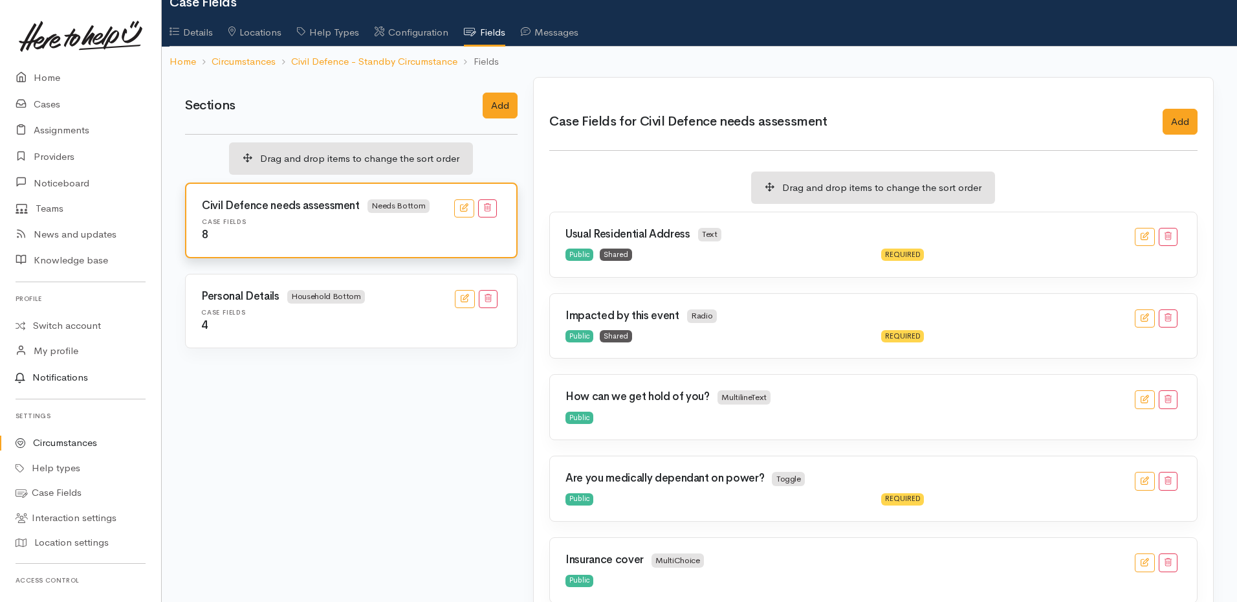
scroll to position [0, 0]
